Goal: Information Seeking & Learning: Check status

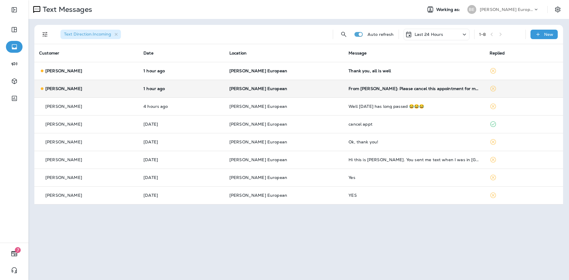
click at [419, 91] on td "From [PERSON_NAME]: Please cancel this appointment for my 2006 [PERSON_NAME] ..…" at bounding box center [413, 89] width 141 height 18
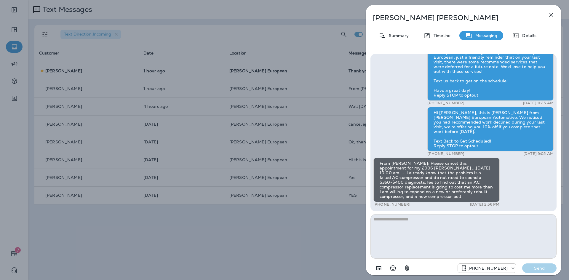
click at [550, 15] on icon "button" at bounding box center [551, 15] width 4 height 4
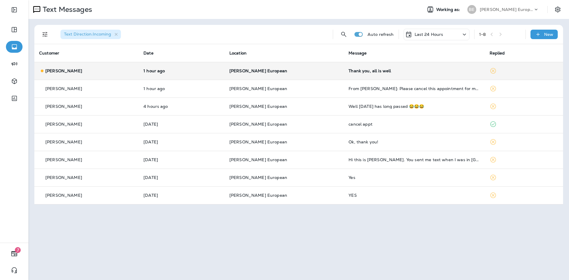
click at [373, 72] on div "Thank you, all is well" at bounding box center [413, 70] width 131 height 5
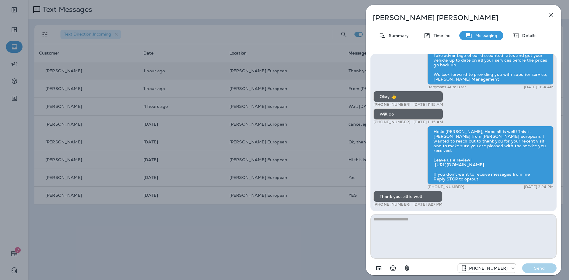
click at [549, 12] on icon "button" at bounding box center [550, 14] width 7 height 7
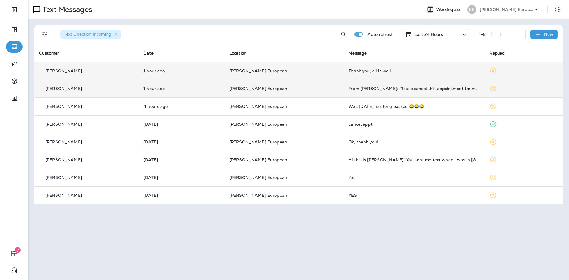
click at [372, 92] on td "From [PERSON_NAME]: Please cancel this appointment for my 2006 [PERSON_NAME] ..…" at bounding box center [413, 89] width 141 height 18
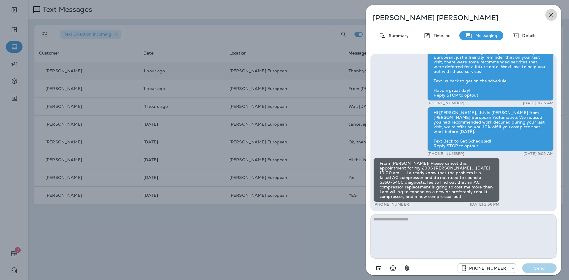
click at [551, 13] on icon "button" at bounding box center [550, 14] width 7 height 7
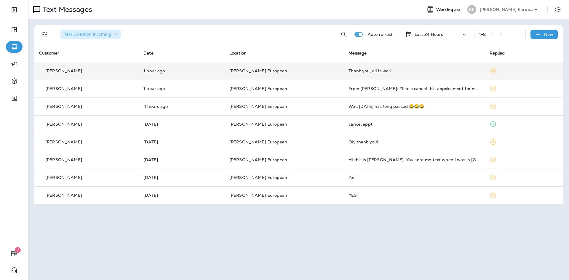
click at [423, 35] on p "Last 24 Hours" at bounding box center [428, 34] width 29 height 5
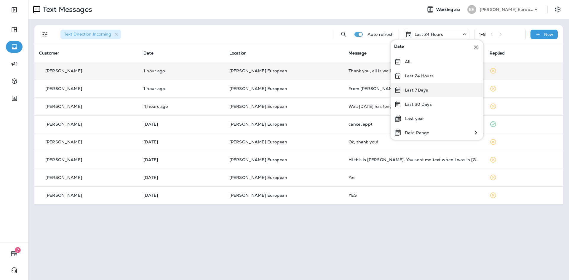
click at [415, 88] on p "Last 7 Days" at bounding box center [415, 90] width 23 height 5
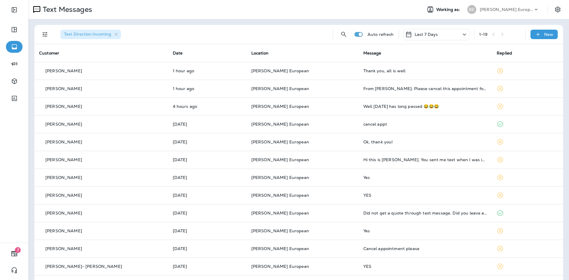
click at [433, 38] on div "Last 7 Days" at bounding box center [436, 35] width 66 height 12
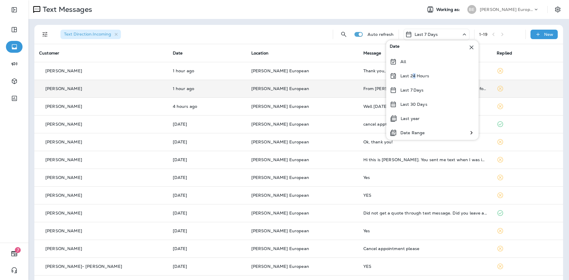
drag, startPoint x: 413, startPoint y: 77, endPoint x: 415, endPoint y: 80, distance: 3.2
click at [414, 77] on p "Last 24 Hours" at bounding box center [414, 75] width 29 height 5
